Goal: Check status

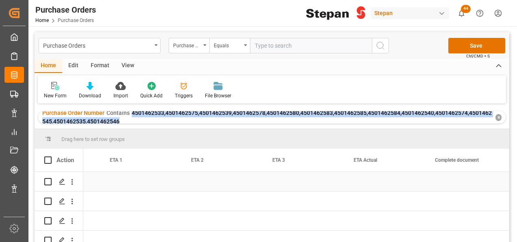
scroll to position [0, 1122]
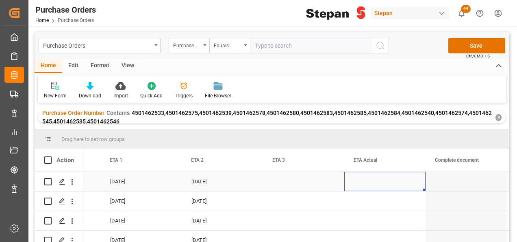
click at [367, 174] on div "Press SPACE to select this row." at bounding box center [385, 181] width 81 height 19
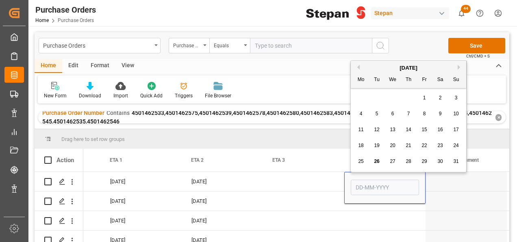
click at [442, 115] on div "9" at bounding box center [441, 114] width 10 height 10
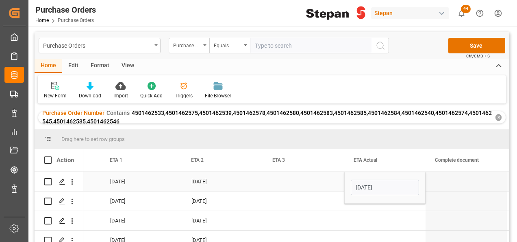
click at [401, 188] on input "09-08-2025" at bounding box center [385, 186] width 68 height 15
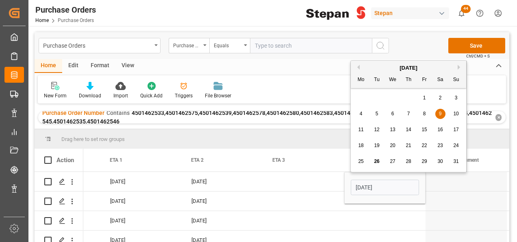
click at [460, 66] on button "Next Month" at bounding box center [460, 67] width 5 height 5
click at [377, 112] on span "9" at bounding box center [377, 114] width 3 height 6
type input "09-09-2025"
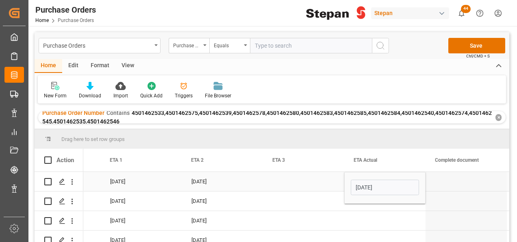
click at [329, 183] on div "Press SPACE to select this row." at bounding box center [303, 181] width 81 height 19
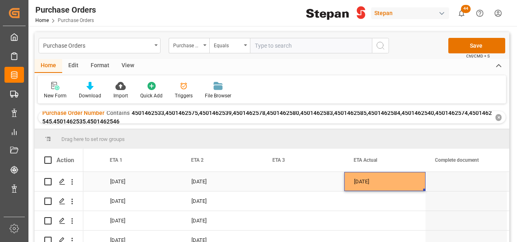
click at [407, 182] on div "09-09-2025" at bounding box center [385, 181] width 81 height 19
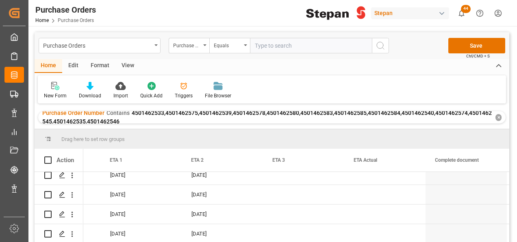
scroll to position [184, 0]
drag, startPoint x: 425, startPoint y: 190, endPoint x: 410, endPoint y: 233, distance: 45.3
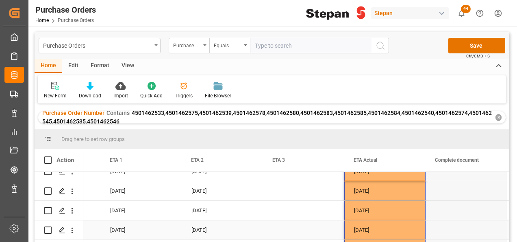
scroll to position [0, 0]
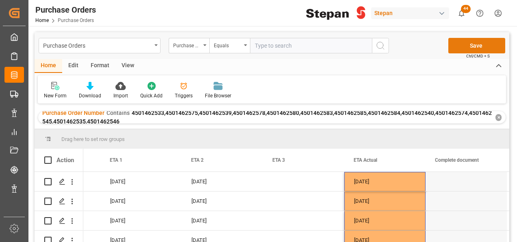
click at [477, 45] on button "Save" at bounding box center [477, 45] width 57 height 15
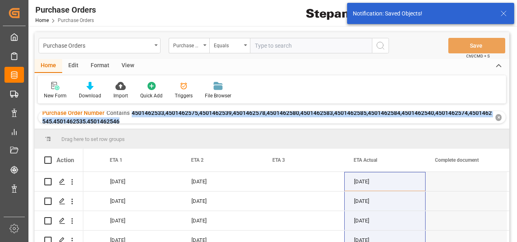
drag, startPoint x: 130, startPoint y: 113, endPoint x: 133, endPoint y: 122, distance: 9.5
click at [133, 122] on div "Purchase Order Number Contains 4501462533,4501462575,4501462539,4501462578,4501…" at bounding box center [267, 117] width 451 height 17
copy span "4501462533,4501462575,4501462539,4501462578,4501462580,4501462583,4501462585,45…"
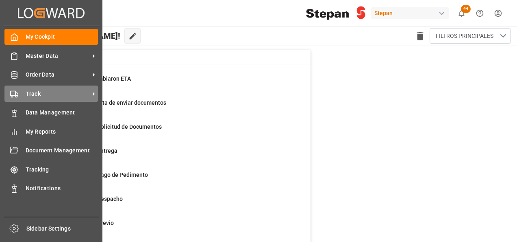
click at [16, 95] on icon at bounding box center [14, 94] width 8 height 8
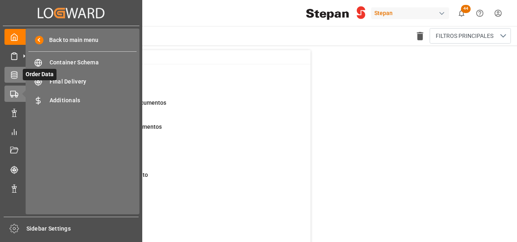
click at [11, 75] on icon at bounding box center [14, 74] width 6 height 7
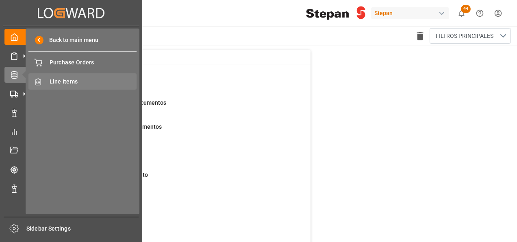
click at [64, 85] on span "Line Items" at bounding box center [93, 81] width 87 height 9
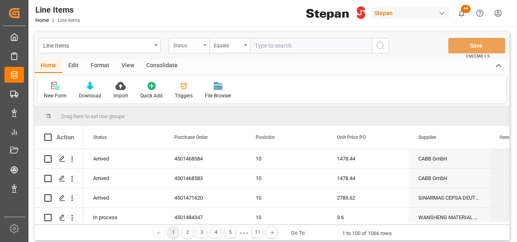
click at [204, 43] on div "Status" at bounding box center [189, 45] width 41 height 15
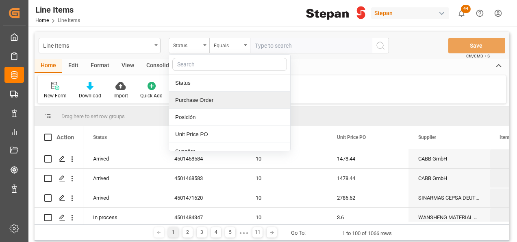
click at [192, 98] on div "Purchase Order" at bounding box center [229, 100] width 121 height 17
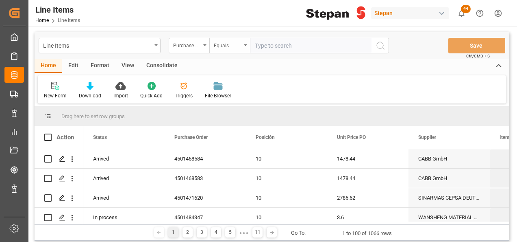
click at [245, 46] on icon "open menu" at bounding box center [245, 45] width 3 height 2
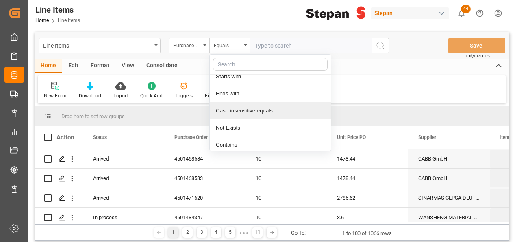
scroll to position [59, 0]
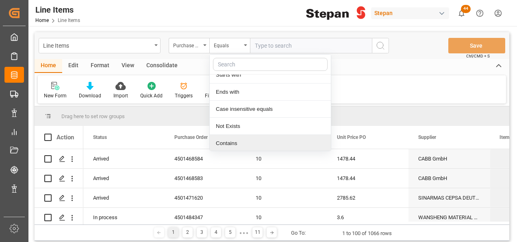
drag, startPoint x: 233, startPoint y: 140, endPoint x: 239, endPoint y: 105, distance: 35.4
click at [233, 140] on div "Contains" at bounding box center [270, 143] width 121 height 17
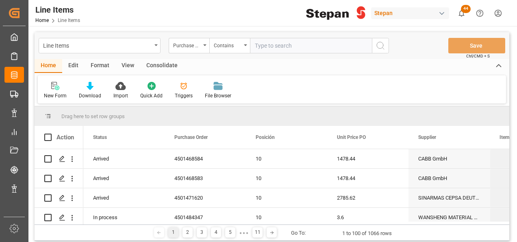
paste input "4501462533,4501462575,4501462539,4501462578,4501462580,4501462583,4501462585,45…"
type input "4501462533,4501462575,4501462539,4501462578,4501462580,4501462583,4501462585,45…"
click at [380, 47] on icon "search button" at bounding box center [381, 46] width 10 height 10
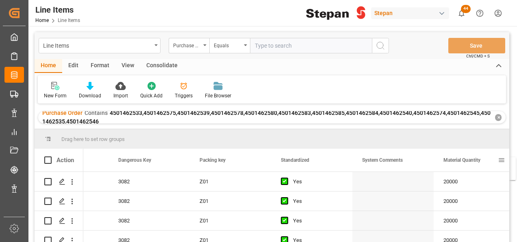
scroll to position [0, 788]
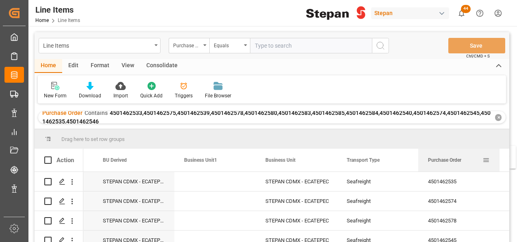
drag, startPoint x: 185, startPoint y: 162, endPoint x: 458, endPoint y: 155, distance: 273.0
click at [465, 154] on div "Purchase Order" at bounding box center [455, 159] width 55 height 23
click at [212, 181] on div "Press SPACE to select this row." at bounding box center [215, 181] width 81 height 19
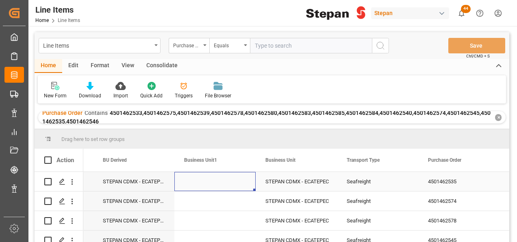
click at [212, 181] on div "Press SPACE to select this row." at bounding box center [215, 181] width 81 height 19
click at [240, 185] on icon "open menu" at bounding box center [241, 186] width 10 height 10
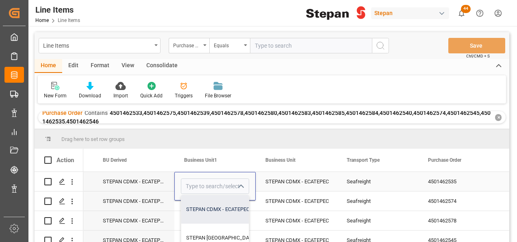
click at [208, 207] on div "STEPAN CDMX - ECATEPEC" at bounding box center [242, 209] width 123 height 28
type input "STEPAN CDMX - ECATEPEC"
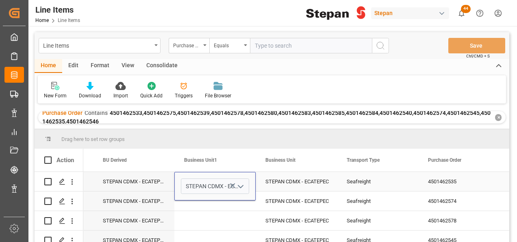
click at [166, 183] on div "STEPAN CDMX - ECATEPEC" at bounding box center [133, 181] width 81 height 19
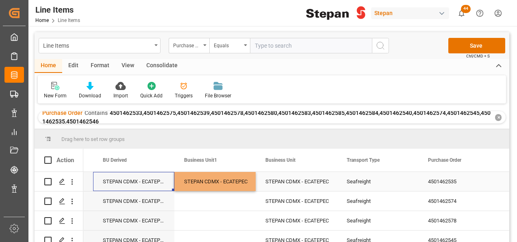
click at [232, 183] on div "STEPAN CDMX - ECATEPEC" at bounding box center [215, 181] width 62 height 19
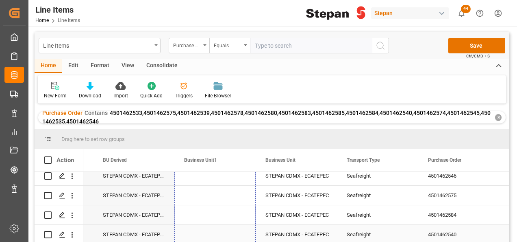
drag, startPoint x: 255, startPoint y: 190, endPoint x: 251, endPoint y: 228, distance: 38.4
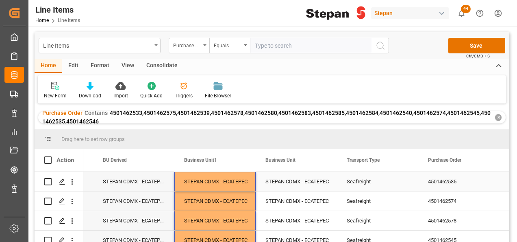
click at [407, 183] on div "Seafreight" at bounding box center [378, 181] width 62 height 19
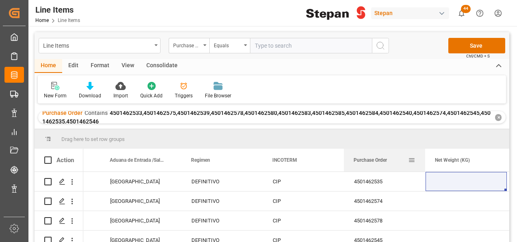
drag, startPoint x: 127, startPoint y: 157, endPoint x: 424, endPoint y: 170, distance: 297.2
click at [424, 170] on div "Purchase Order" at bounding box center [384, 159] width 81 height 23
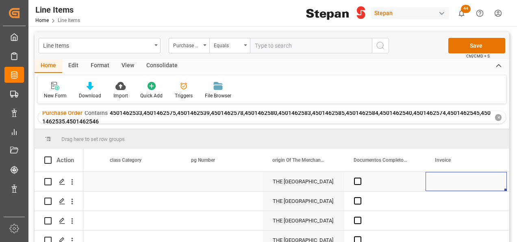
scroll to position [0, 2343]
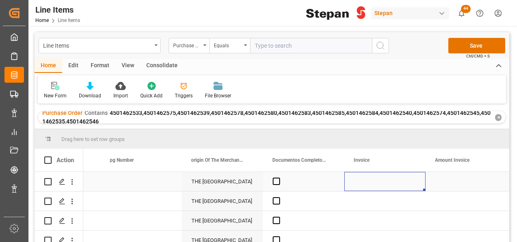
click at [376, 181] on div "Press SPACE to select this row." at bounding box center [385, 181] width 81 height 19
click at [376, 181] on input "Press SPACE to select this row." at bounding box center [385, 185] width 68 height 15
type input "10129561"
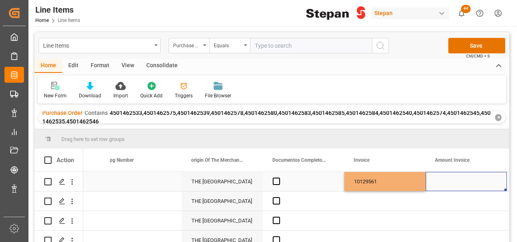
click at [460, 184] on div "Press SPACE to select this row." at bounding box center [466, 181] width 81 height 19
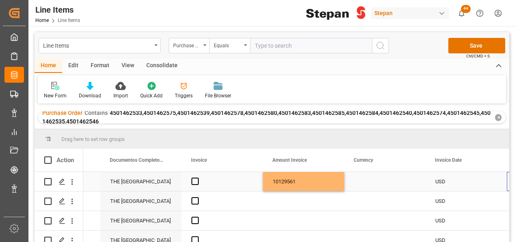
scroll to position [0, 2505]
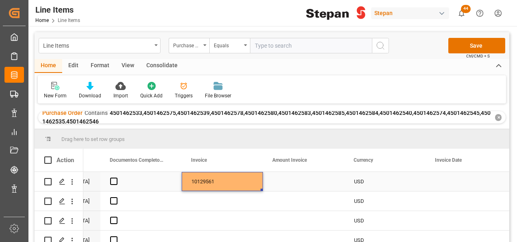
click at [256, 178] on div "10129561" at bounding box center [222, 181] width 81 height 19
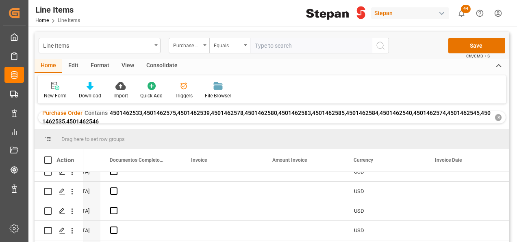
scroll to position [184, 0]
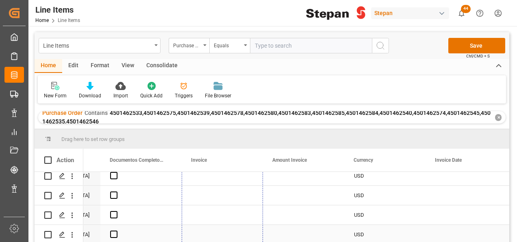
drag, startPoint x: 262, startPoint y: 190, endPoint x: 249, endPoint y: 231, distance: 42.7
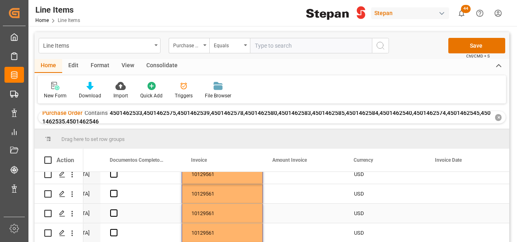
scroll to position [0, 0]
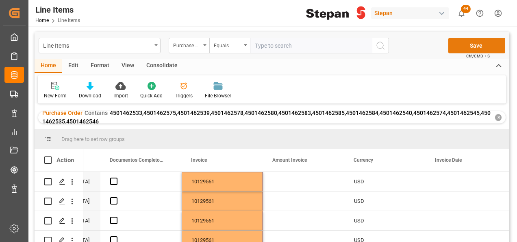
click at [478, 46] on button "Save" at bounding box center [477, 45] width 57 height 15
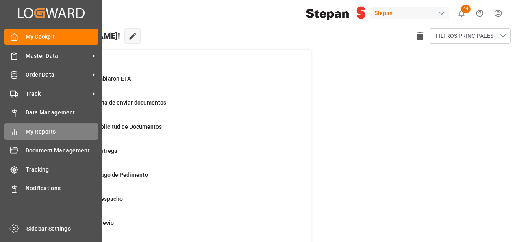
click at [12, 131] on icon at bounding box center [14, 132] width 8 height 8
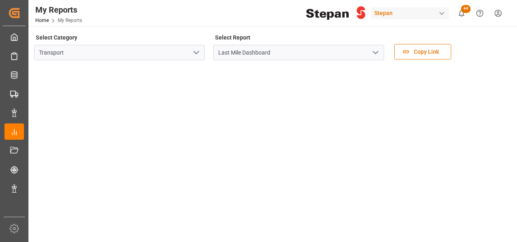
click at [378, 51] on polyline "open menu" at bounding box center [375, 52] width 5 height 2
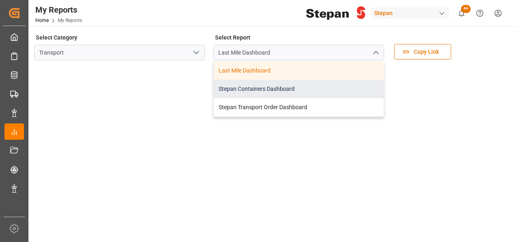
click at [254, 87] on div "Stepan Containers Dashboard" at bounding box center [299, 89] width 170 height 18
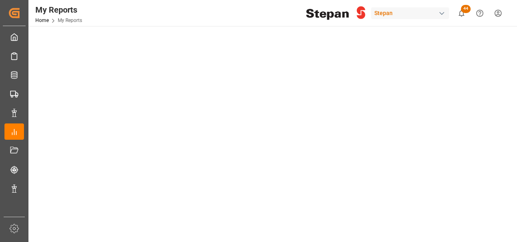
scroll to position [572, 0]
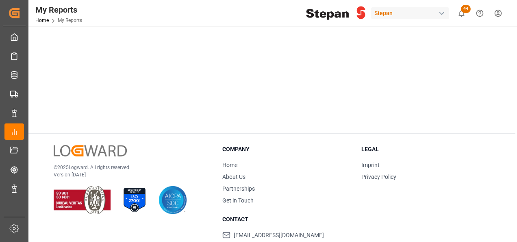
drag, startPoint x: 303, startPoint y: 129, endPoint x: 184, endPoint y: 133, distance: 118.9
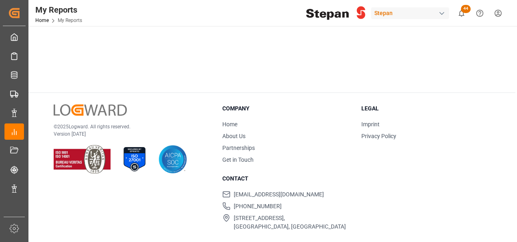
click at [355, 169] on div "Company Home About Us Partnerships Get in Touch Legal Imprint Privacy Policy Co…" at bounding box center [357, 167] width 268 height 127
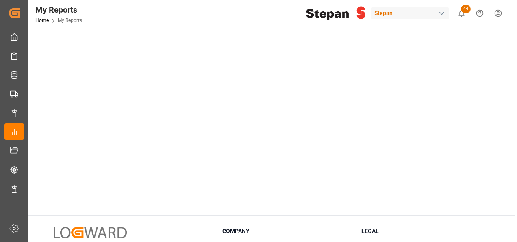
scroll to position [490, 0]
